Goal: Information Seeking & Learning: Learn about a topic

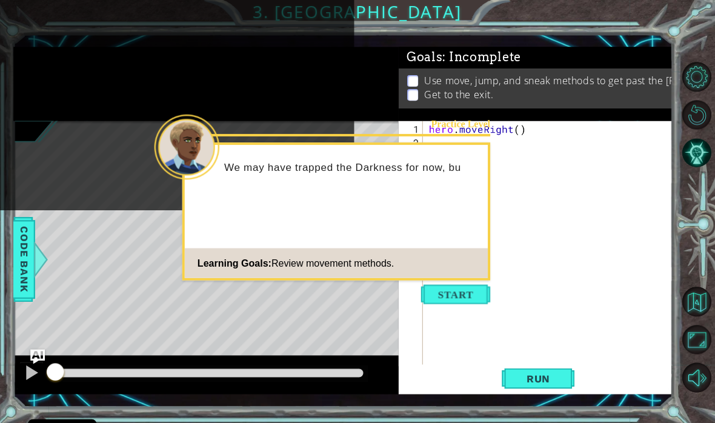
click at [443, 292] on button "Start" at bounding box center [455, 293] width 69 height 19
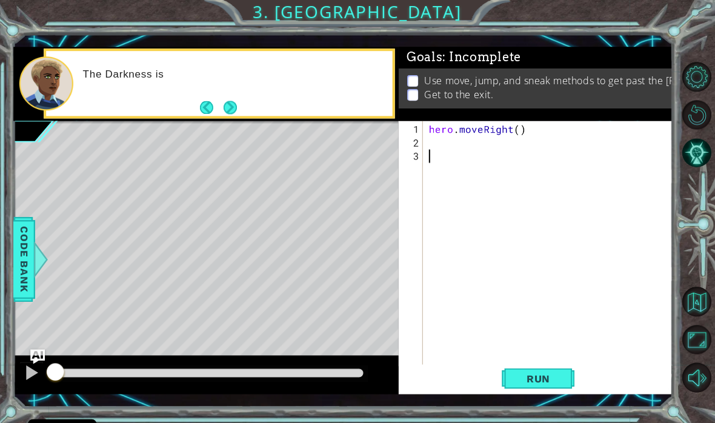
click at [246, 117] on div "The Darkness is" at bounding box center [219, 83] width 349 height 70
click at [228, 114] on button "Next" at bounding box center [230, 108] width 15 height 15
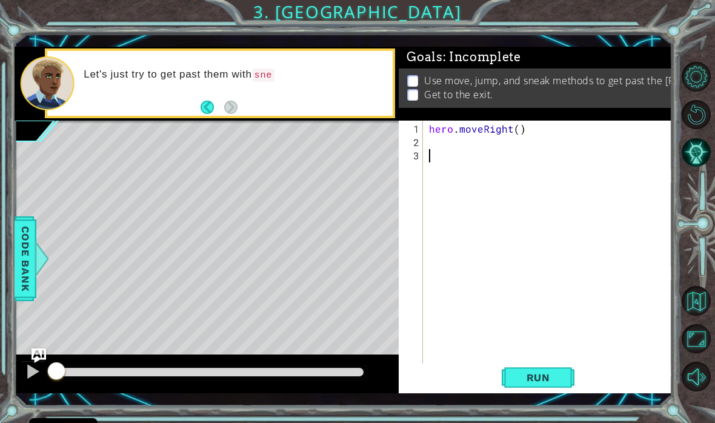
click at [238, 109] on div "Let's just try to get past them with sne" at bounding box center [219, 83] width 345 height 65
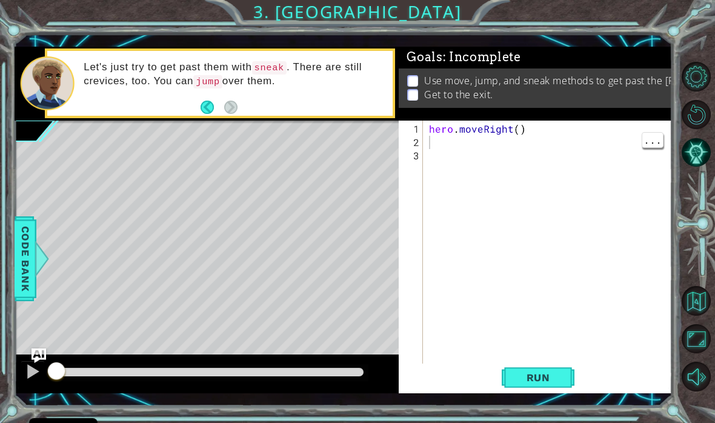
click at [451, 145] on div "hero . moveRight ( )" at bounding box center [550, 262] width 249 height 280
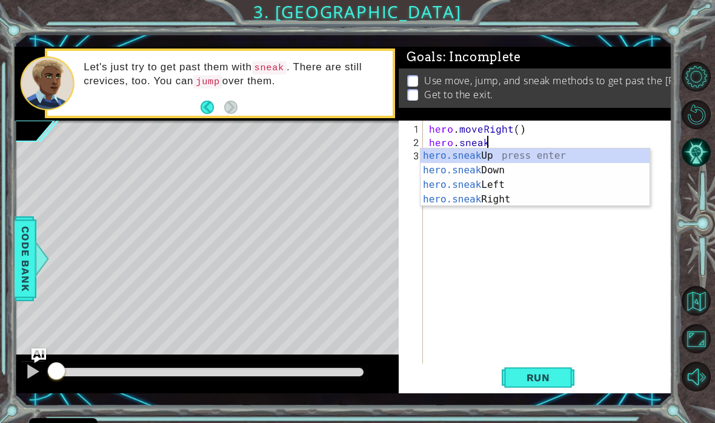
scroll to position [0, 4]
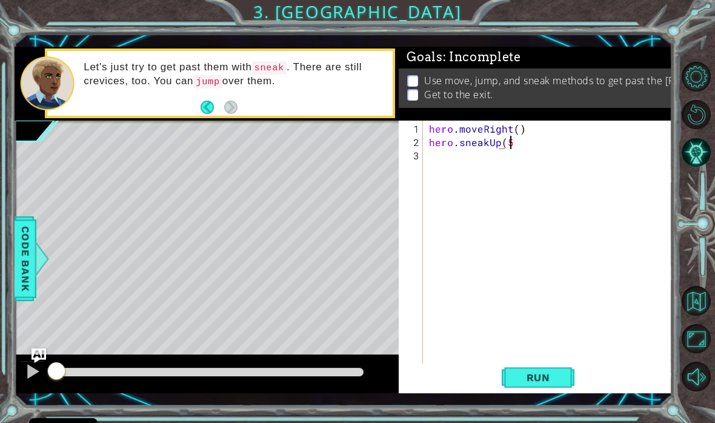
type textarea "hero.sneakUp(5)"
click at [455, 157] on div "hero . moveRight ( ) hero . sneakUp ( 5 )" at bounding box center [550, 262] width 249 height 280
type textarea "hero.jumpRight()"
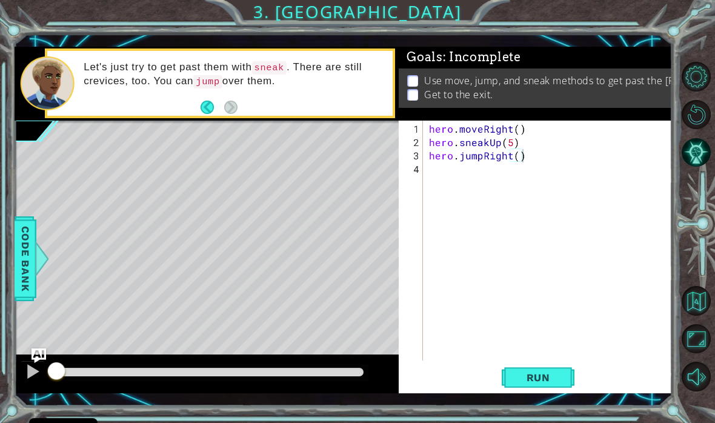
scroll to position [0, 0]
click at [446, 170] on div "hero . moveRight ( ) hero . sneakUp ( 5 ) hero . jumpRight ( )" at bounding box center [550, 255] width 249 height 266
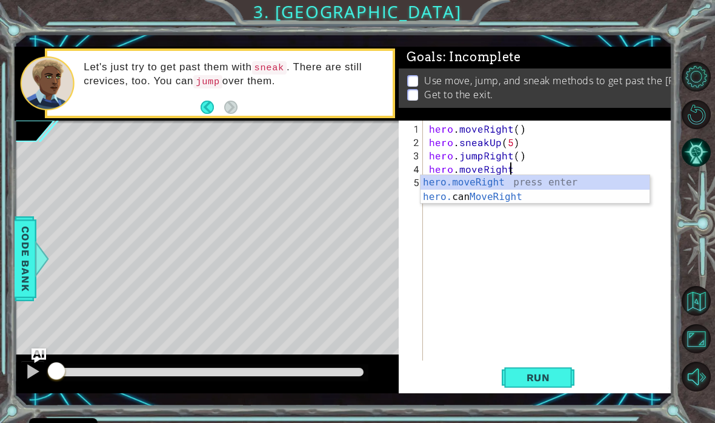
type textarea "hero.moveRight()"
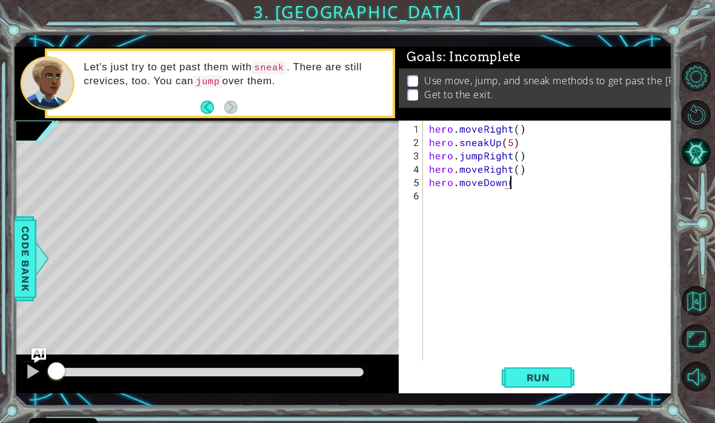
type textarea "hero.moveDown()"
click at [557, 185] on div "hero . moveRight ( ) hero . sneakUp ( 5 ) hero . jumpRight ( ) hero . moveRight…" at bounding box center [550, 255] width 249 height 266
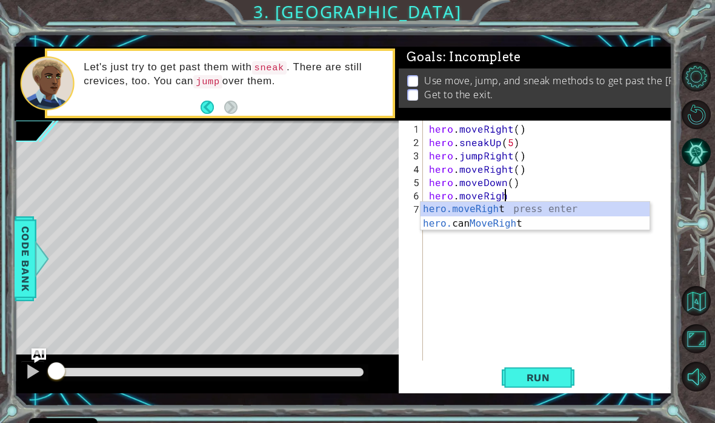
scroll to position [0, 4]
click at [543, 194] on div "hero . moveRight ( ) hero . sneakUp ( 5 ) hero . jumpRight ( ) hero . moveRight…" at bounding box center [550, 255] width 249 height 266
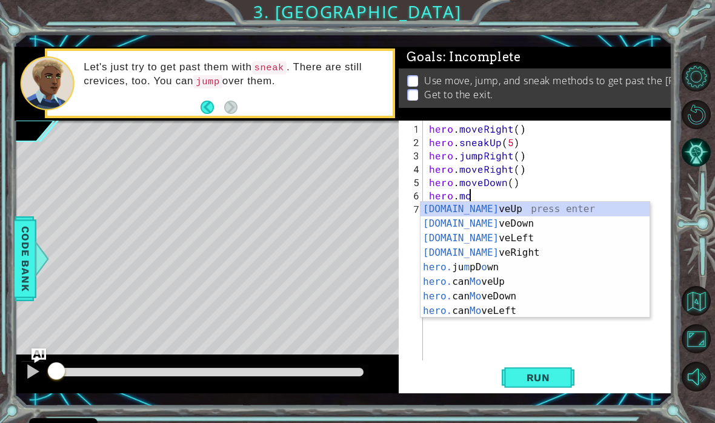
scroll to position [0, 2]
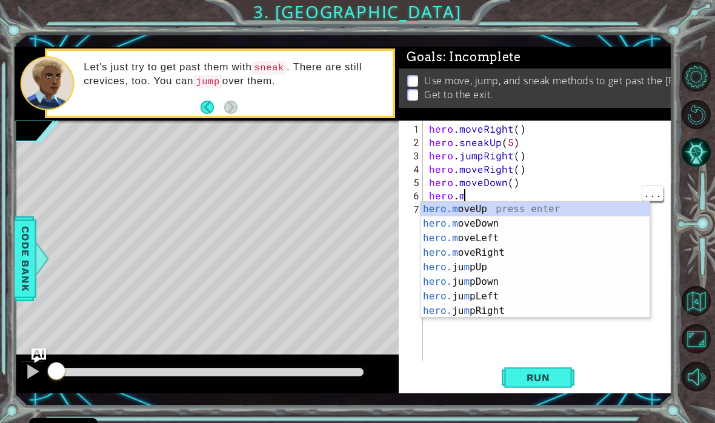
click at [517, 193] on div "hero . moveRight ( ) hero . sneakUp ( 5 ) hero . jumpRight ( ) hero . moveRight…" at bounding box center [550, 255] width 249 height 266
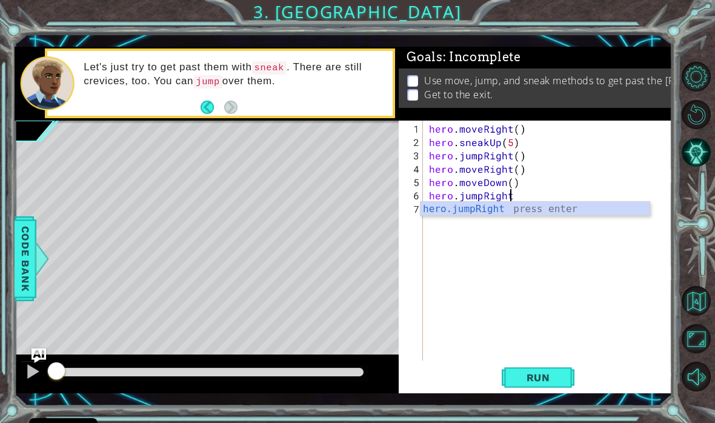
scroll to position [0, 5]
type textarea "hero.jumpRight()"
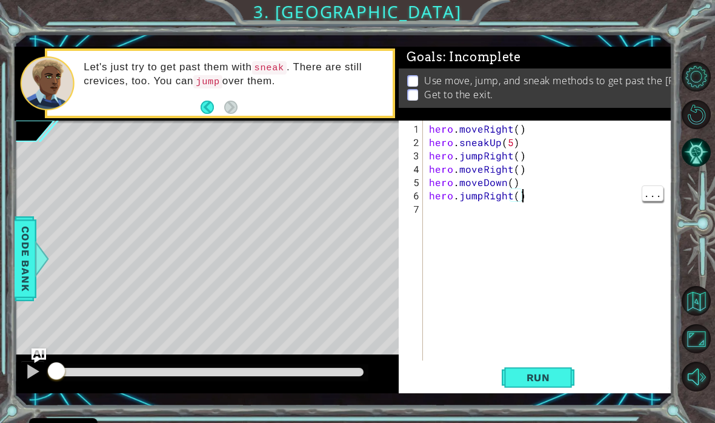
click at [564, 200] on div "hero . moveRight ( ) hero . sneakUp ( 5 ) hero . jumpRight ( ) hero . moveRight…" at bounding box center [550, 255] width 249 height 266
type textarea "hero.move()"
click at [518, 207] on div "hero . moveRight ( ) hero . sneakUp ( 5 ) hero . jumpRight ( ) hero . moveRight…" at bounding box center [550, 255] width 249 height 266
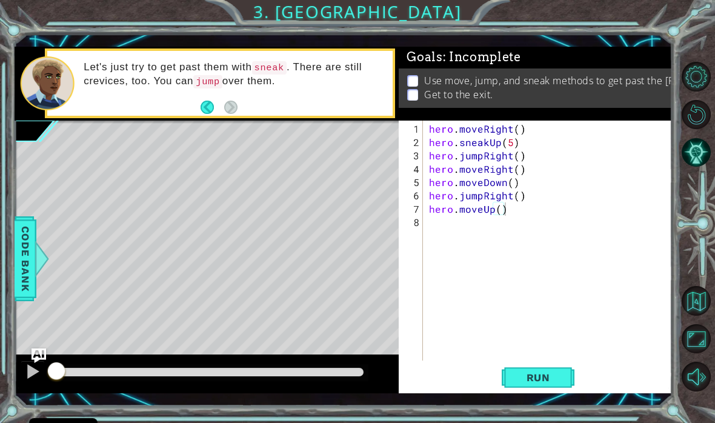
type textarea "hero.moveUp()"
click at [527, 378] on span "Run" at bounding box center [538, 377] width 48 height 12
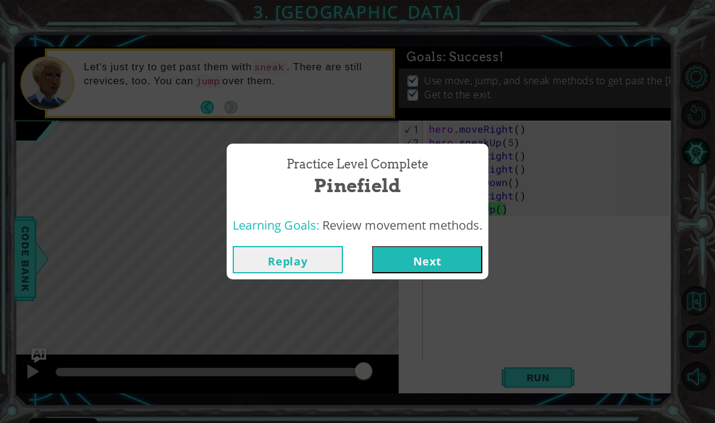
click at [441, 267] on button "Next" at bounding box center [427, 259] width 110 height 27
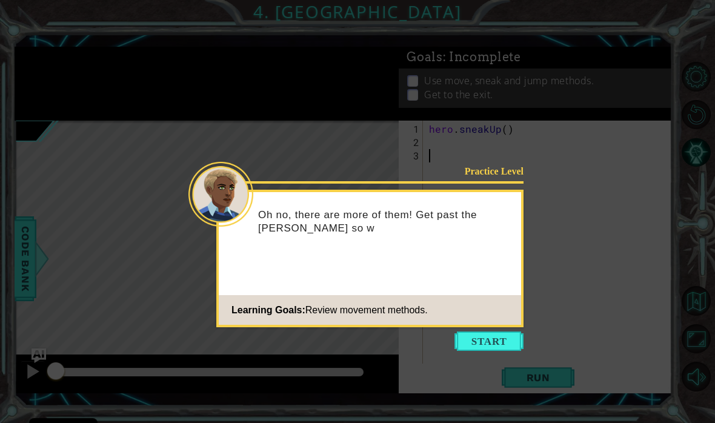
click at [497, 342] on button "Start" at bounding box center [488, 340] width 69 height 19
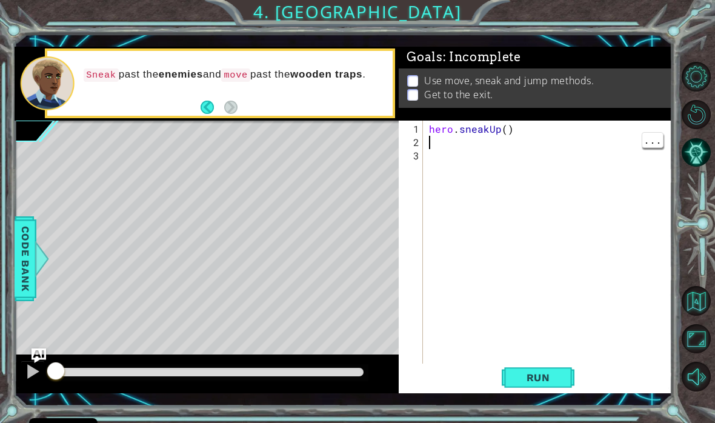
click at [449, 142] on div "hero . sneakUp ( )" at bounding box center [550, 262] width 249 height 280
type textarea "hero.sneakRight()"
click at [569, 144] on div "hero . sneakUp ( ) hero . sneakRight ( )" at bounding box center [550, 262] width 249 height 280
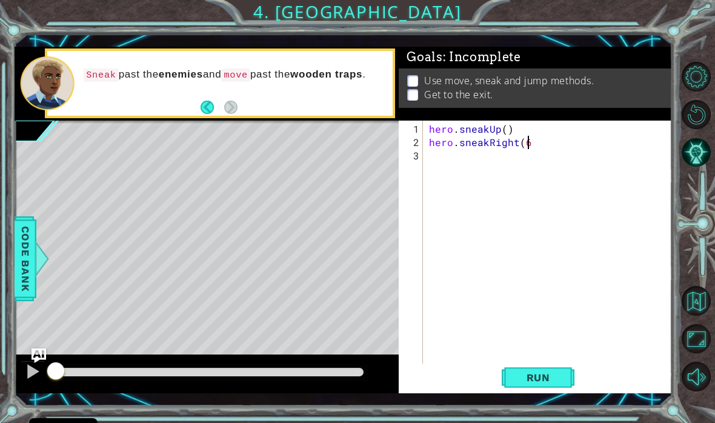
type textarea "hero.sneakRight(6)"
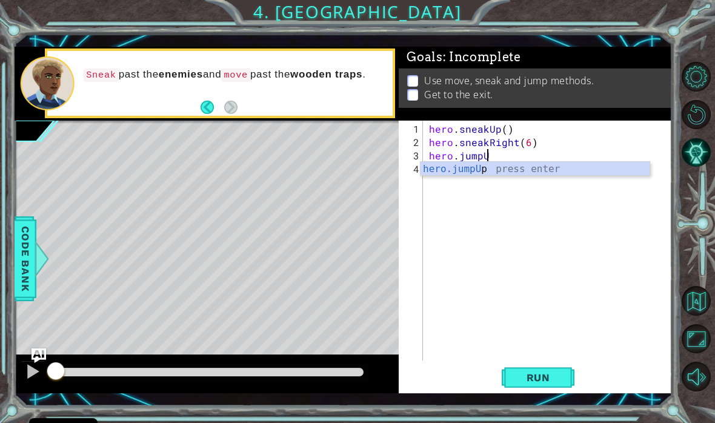
scroll to position [0, 4]
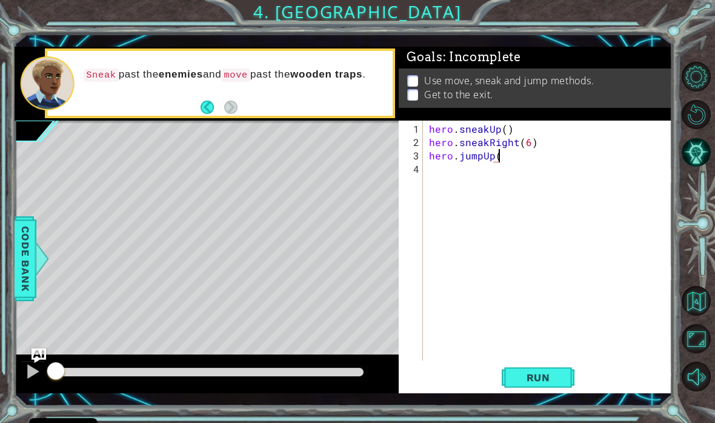
type textarea "hero.jumpUp()"
click at [524, 162] on div "hero . sneakUp ( ) hero . sneakRight ( 6 ) hero . jumpUp ( )" at bounding box center [550, 255] width 249 height 266
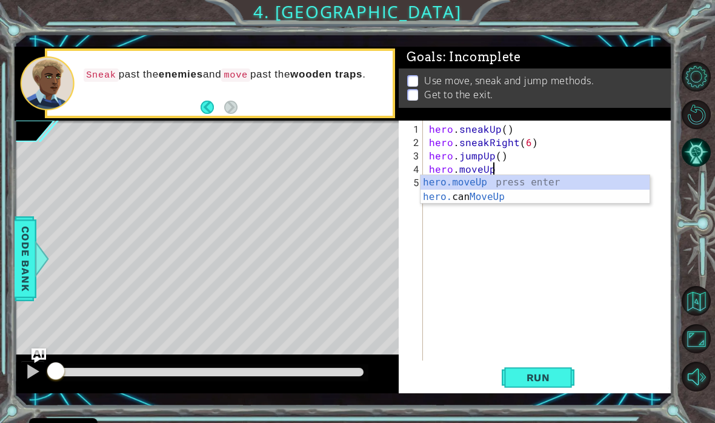
type textarea "hero.moveUp()"
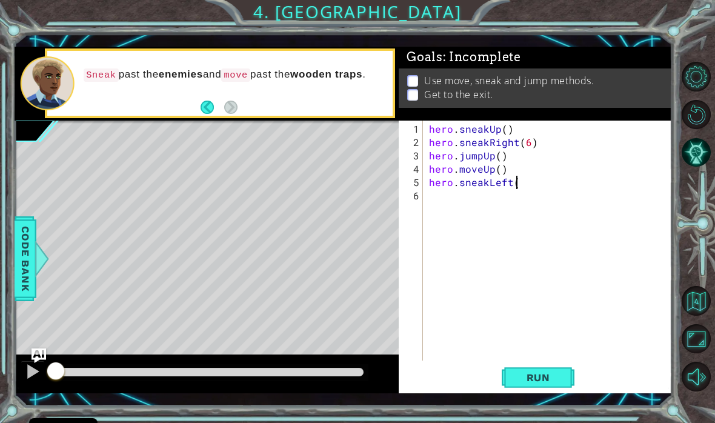
scroll to position [0, 5]
click at [559, 185] on div "hero . sneakUp ( ) hero . sneakRight ( 6 ) hero . jumpUp ( ) hero . moveUp ( ) …" at bounding box center [550, 255] width 249 height 266
type textarea "hero.sneakLeft(3)"
click at [549, 380] on span "Run" at bounding box center [538, 377] width 48 height 12
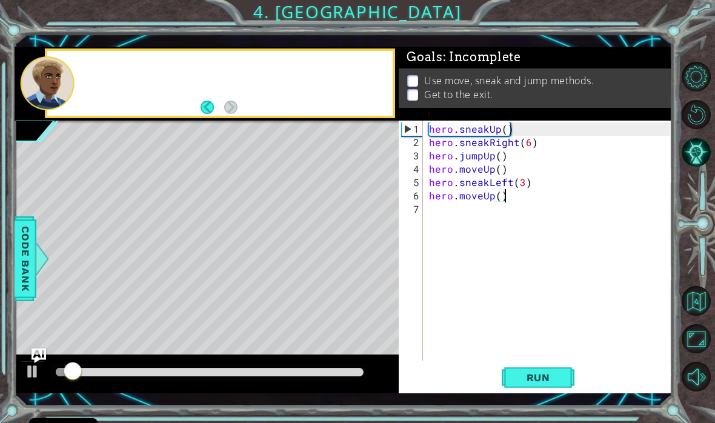
click at [666, 385] on div "Run" at bounding box center [538, 376] width 273 height 27
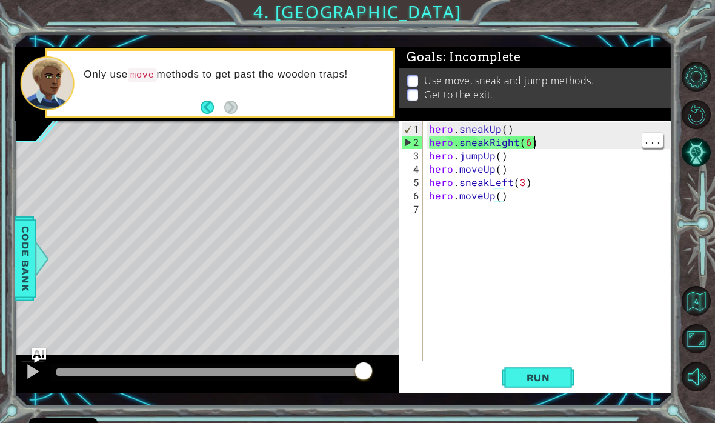
click at [577, 138] on div "hero . sneakUp ( ) hero . sneakRight ( 6 ) hero . jumpUp ( ) hero . moveUp ( ) …" at bounding box center [550, 255] width 249 height 266
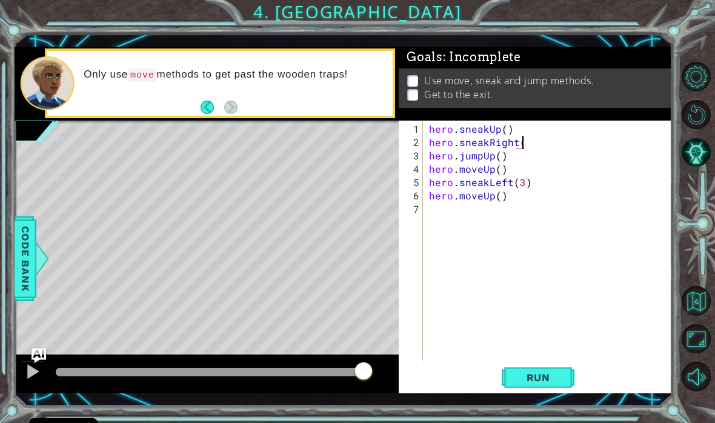
scroll to position [0, 5]
type textarea "hero.sneakRight(2)"
click at [570, 147] on div "hero . sneakUp ( ) hero . sneakRight ( 2 ) hero . jumpUp ( ) hero . moveUp ( ) …" at bounding box center [550, 255] width 249 height 266
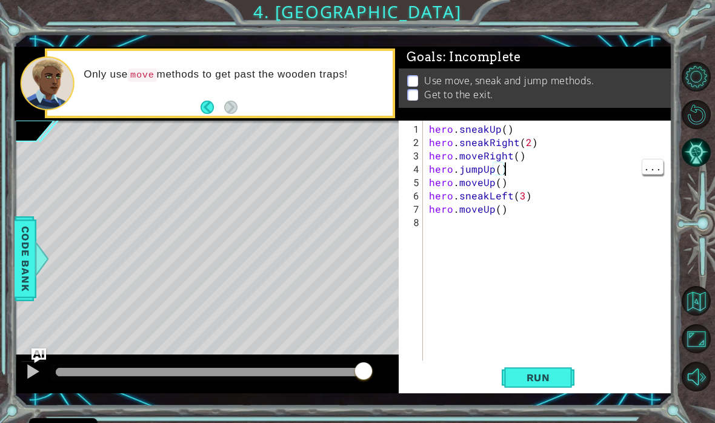
click at [548, 164] on div "hero . sneakUp ( ) hero . sneakRight ( 2 ) hero . moveRight ( ) hero . jumpUp (…" at bounding box center [550, 255] width 249 height 266
type textarea "hero.moveRight()"
click at [555, 156] on div "hero . sneakUp ( ) hero . sneakRight ( 2 ) hero . moveRight ( ) hero . jumpUp (…" at bounding box center [550, 255] width 249 height 266
click at [484, 213] on div "hero . sneakUp ( ) hero . sneakRight ( 2 ) hero . moveRight ( ) hero . sneakRig…" at bounding box center [550, 255] width 249 height 266
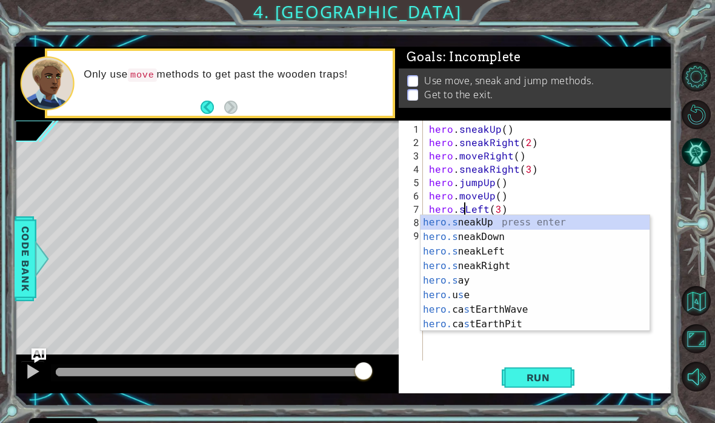
scroll to position [0, 4]
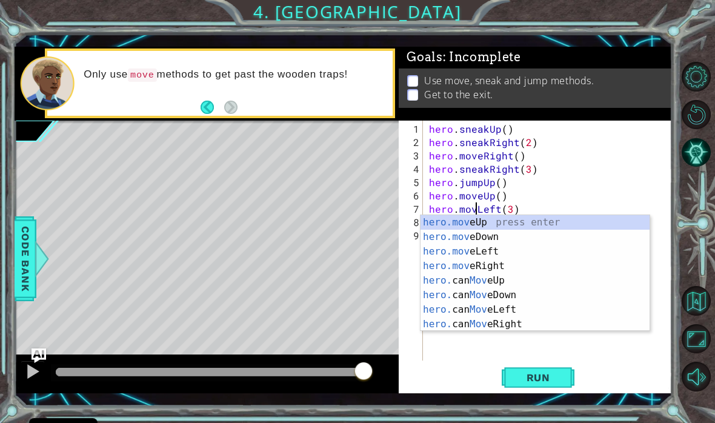
type textarea "hero.moveLeft(3)"
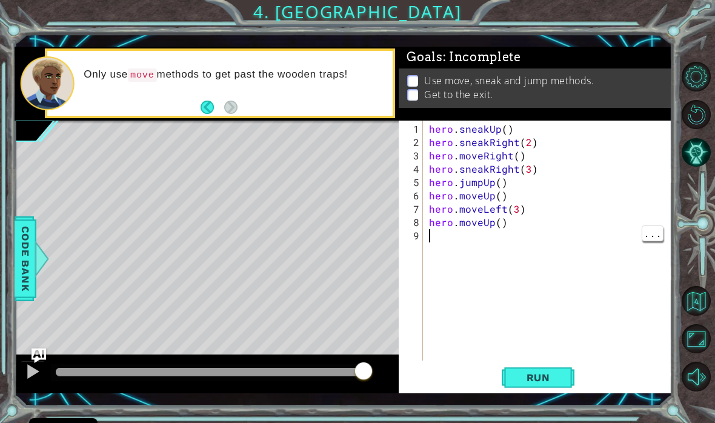
click at [541, 384] on button "Run" at bounding box center [537, 376] width 73 height 27
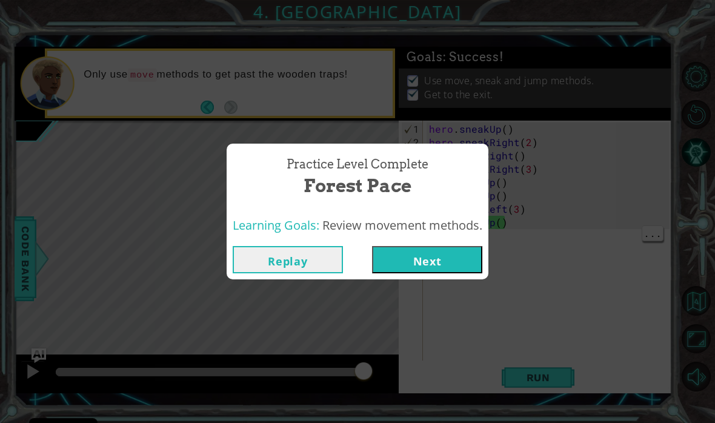
click at [452, 269] on button "Next" at bounding box center [427, 259] width 110 height 27
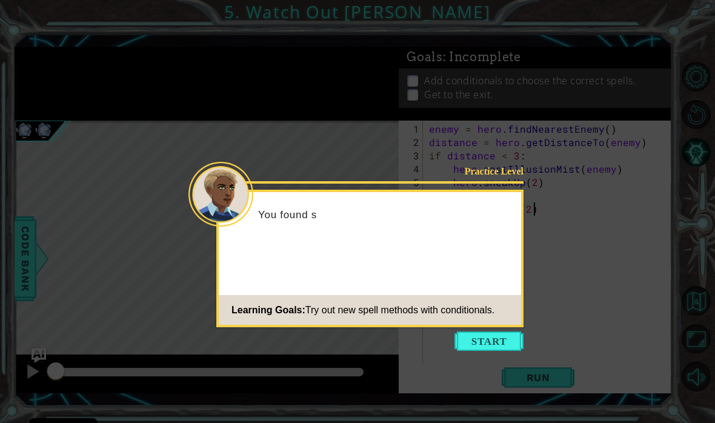
click at [481, 346] on button "Start" at bounding box center [488, 340] width 69 height 19
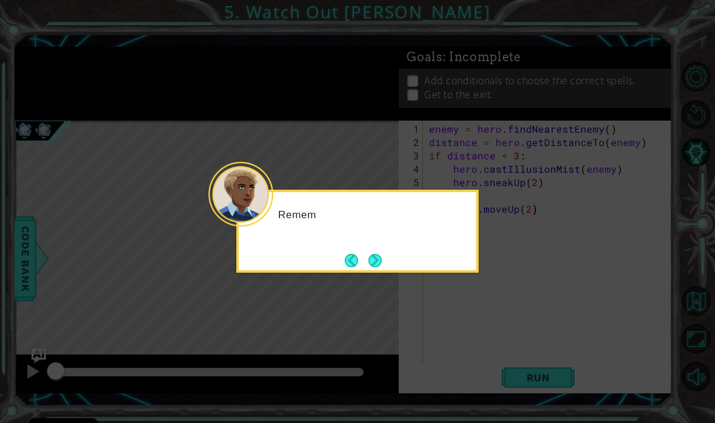
click at [383, 264] on button "Next" at bounding box center [375, 260] width 18 height 18
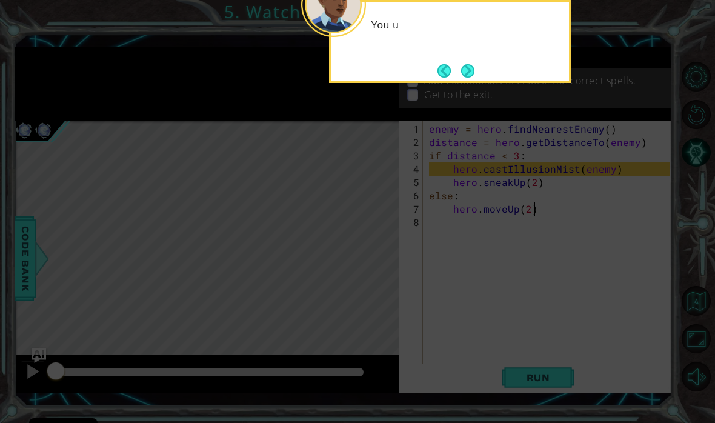
click at [468, 76] on button "Next" at bounding box center [468, 71] width 14 height 14
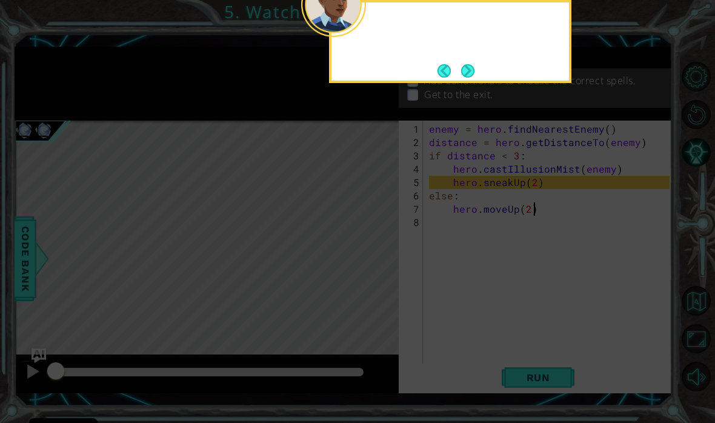
click at [464, 78] on button "Next" at bounding box center [467, 70] width 15 height 15
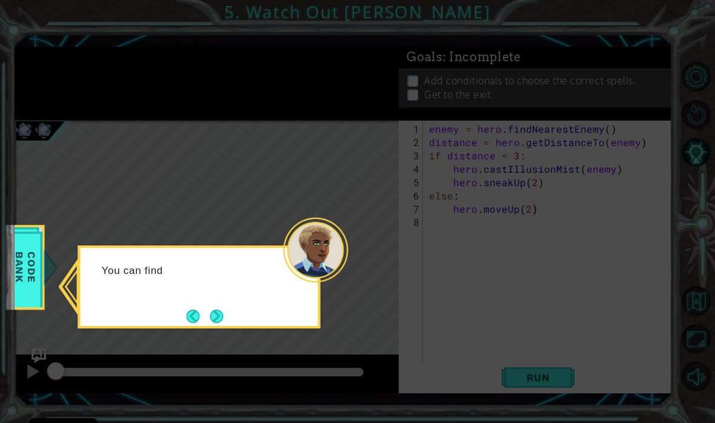
click at [223, 311] on button "Next" at bounding box center [217, 316] width 14 height 14
